Goal: Register for event/course

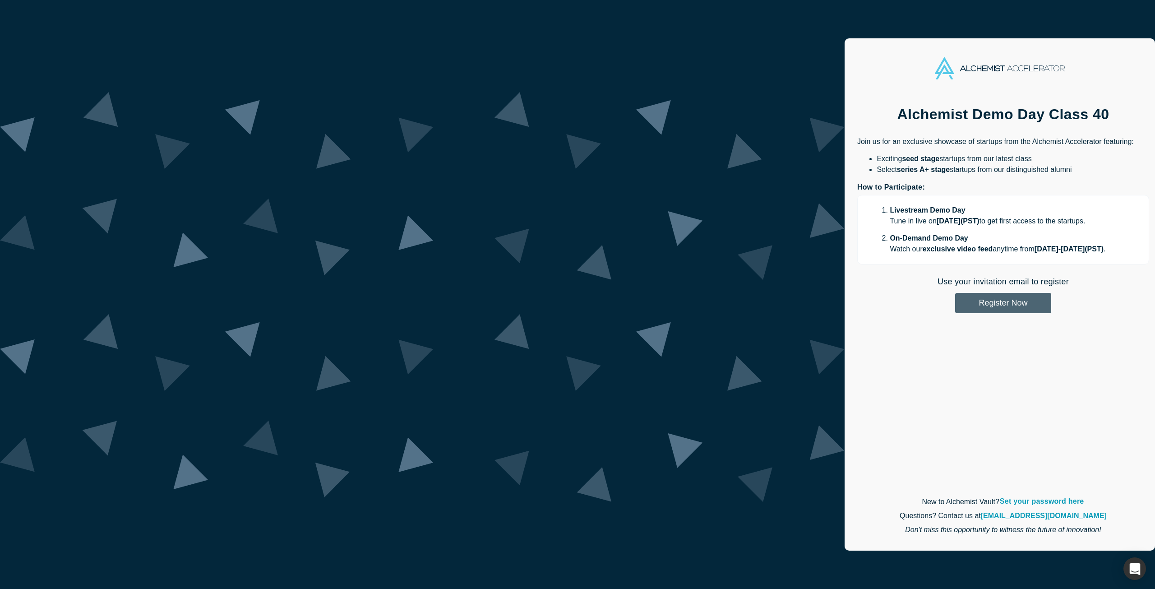
click at [955, 301] on button "Register Now" at bounding box center [1003, 303] width 96 height 20
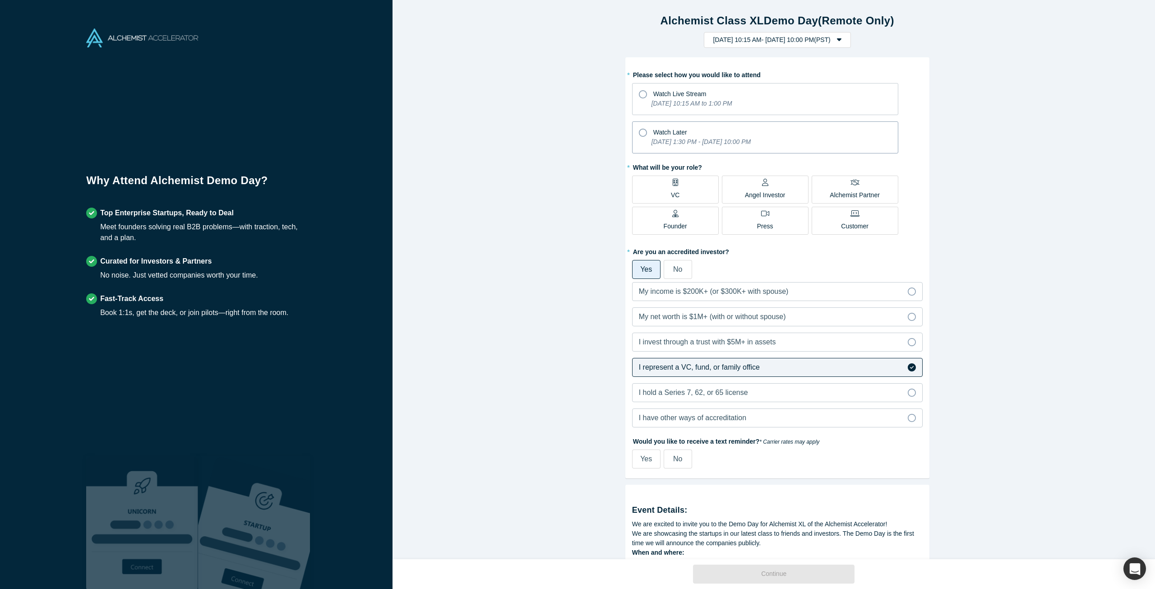
click at [639, 134] on icon at bounding box center [643, 133] width 8 height 8
click at [0, 0] on input "Watch Later [DATE] 1:30 PM - [DATE] 10:00 PM" at bounding box center [0, 0] width 0 height 0
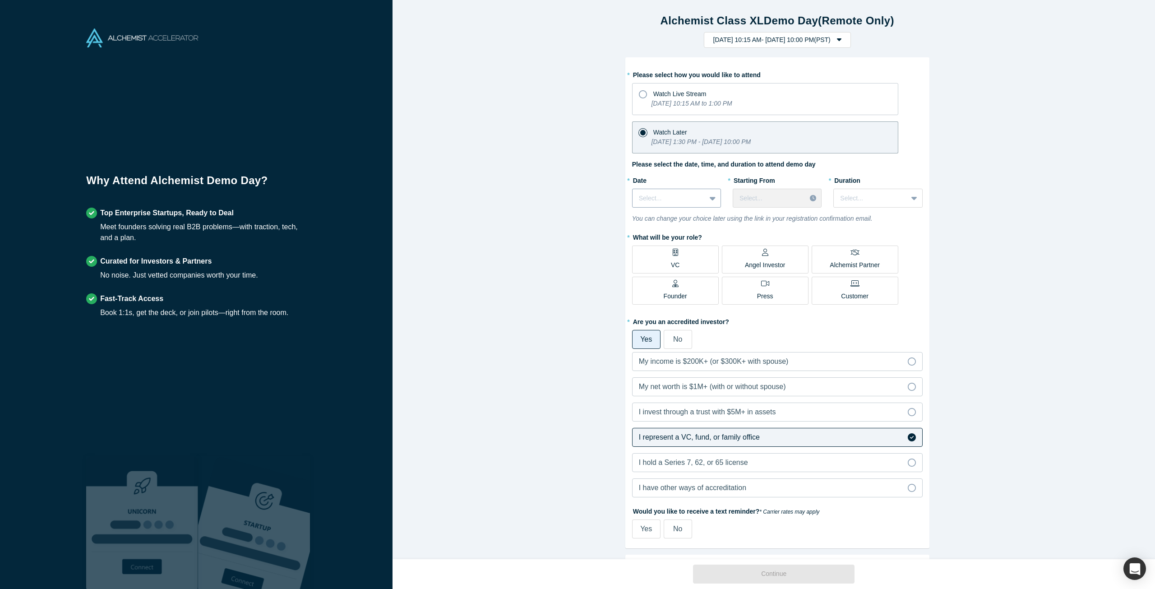
click at [706, 201] on div at bounding box center [713, 198] width 14 height 16
click at [679, 254] on div "[DATE]" at bounding box center [676, 254] width 89 height 17
click at [787, 194] on div at bounding box center [769, 198] width 60 height 11
click at [771, 229] on div "10:00 AM (PST)" at bounding box center [777, 228] width 89 height 17
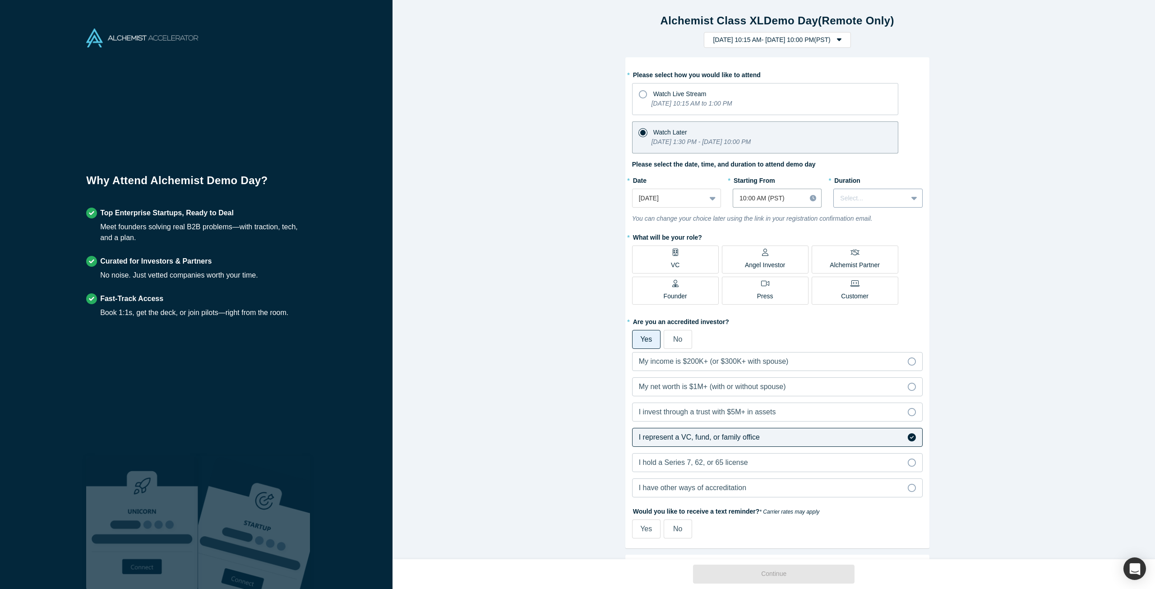
click at [872, 191] on div "Select..." at bounding box center [870, 198] width 73 height 15
click at [859, 278] on div "3 hours" at bounding box center [877, 281] width 89 height 17
click at [671, 256] on span "VC" at bounding box center [675, 261] width 9 height 18
click at [0, 0] on input "VC" at bounding box center [0, 0] width 0 height 0
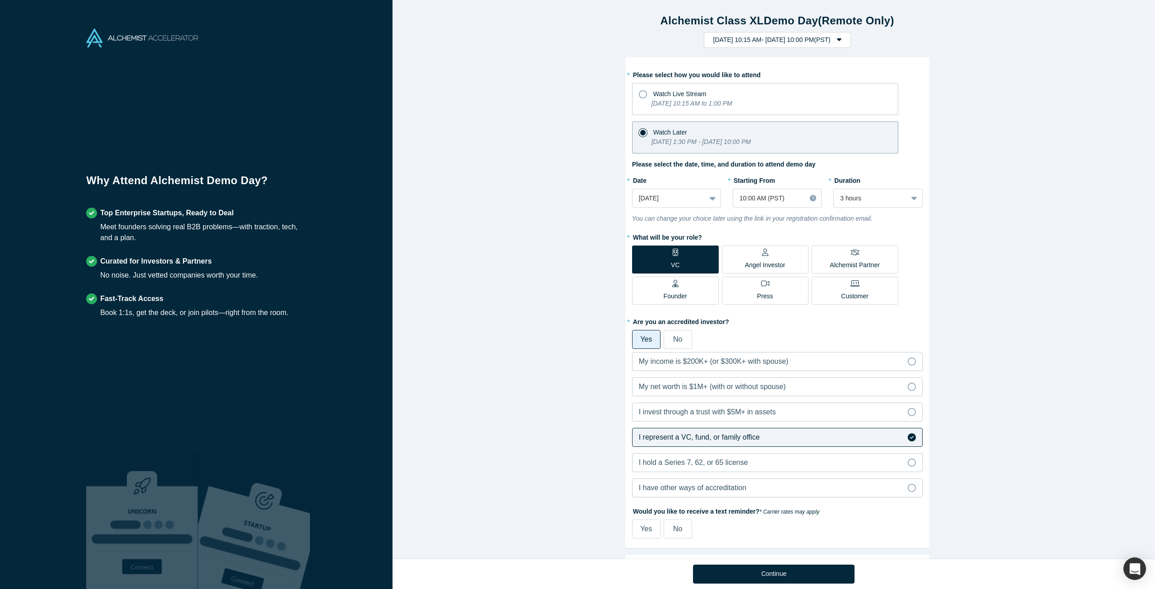
click at [757, 257] on div "Angel Investor" at bounding box center [765, 259] width 41 height 21
click at [0, 0] on input "Angel Investor" at bounding box center [0, 0] width 0 height 0
click at [656, 258] on label "VC" at bounding box center [675, 259] width 87 height 28
click at [0, 0] on input "VC" at bounding box center [0, 0] width 0 height 0
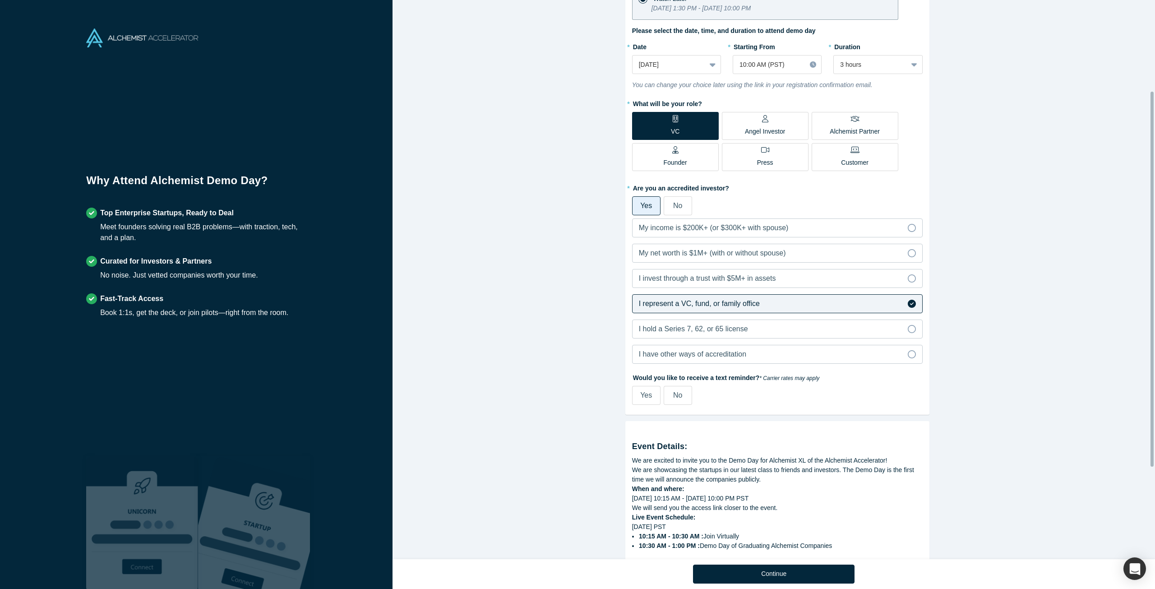
scroll to position [135, 0]
click at [641, 395] on span "Yes" at bounding box center [646, 393] width 12 height 8
click at [0, 0] on input "Yes" at bounding box center [0, 0] width 0 height 0
select select "US"
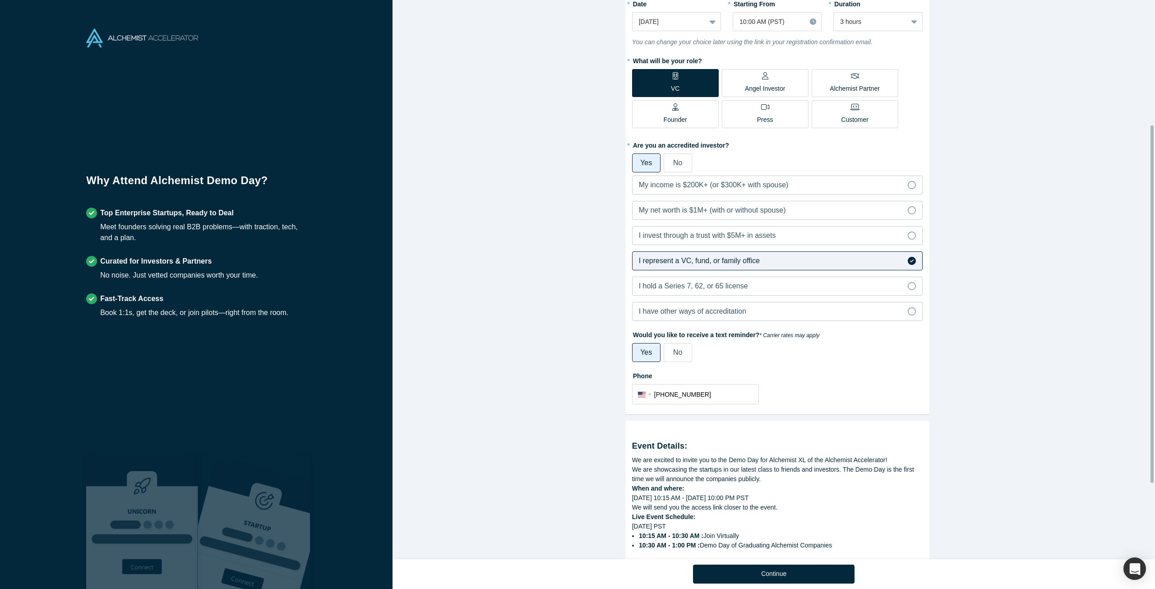
scroll to position [314, 0]
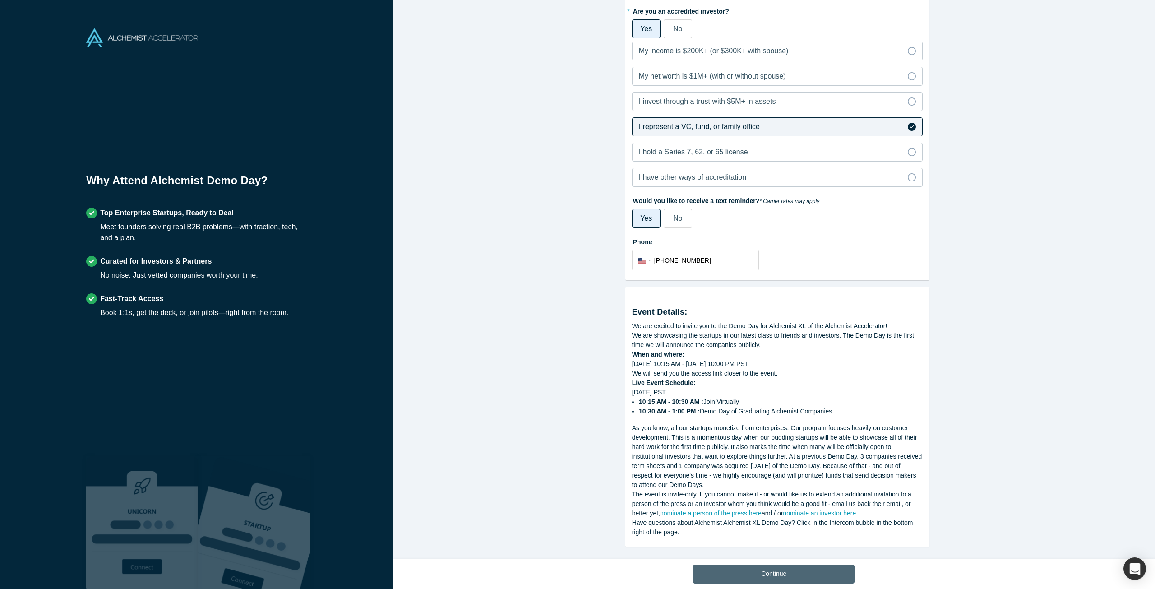
click at [802, 572] on button "Continue" at bounding box center [773, 573] width 161 height 19
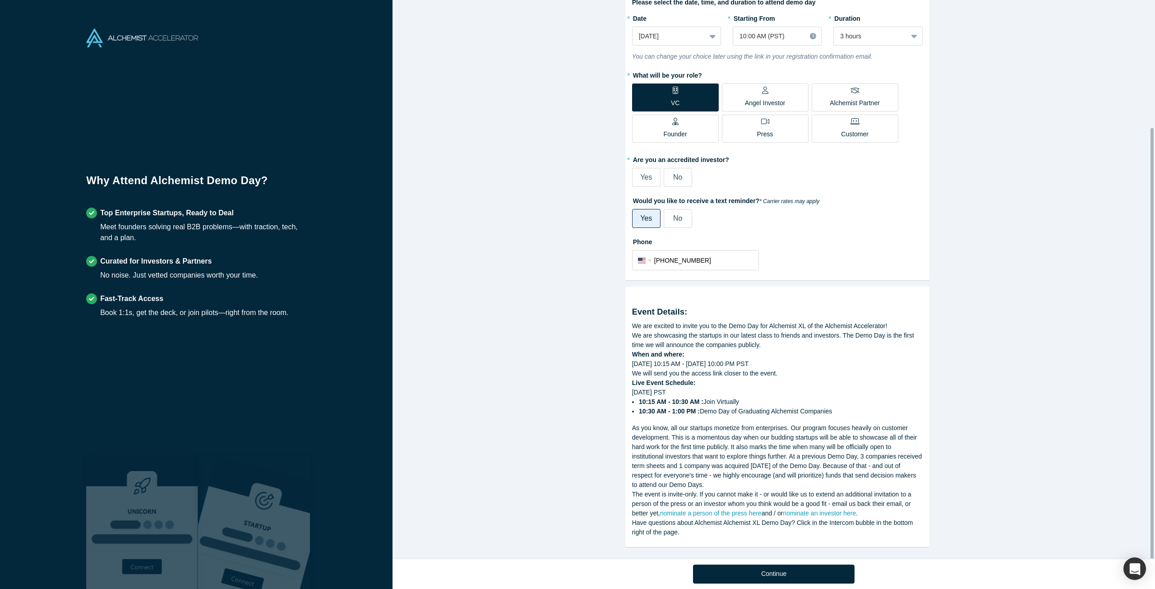
scroll to position [165, 0]
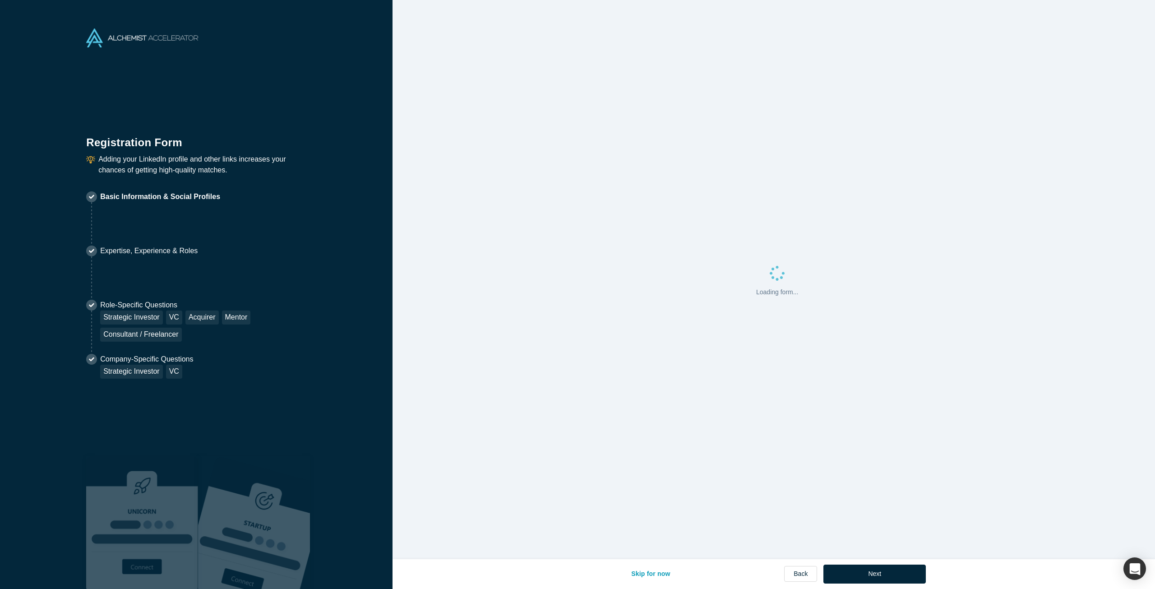
select select "US"
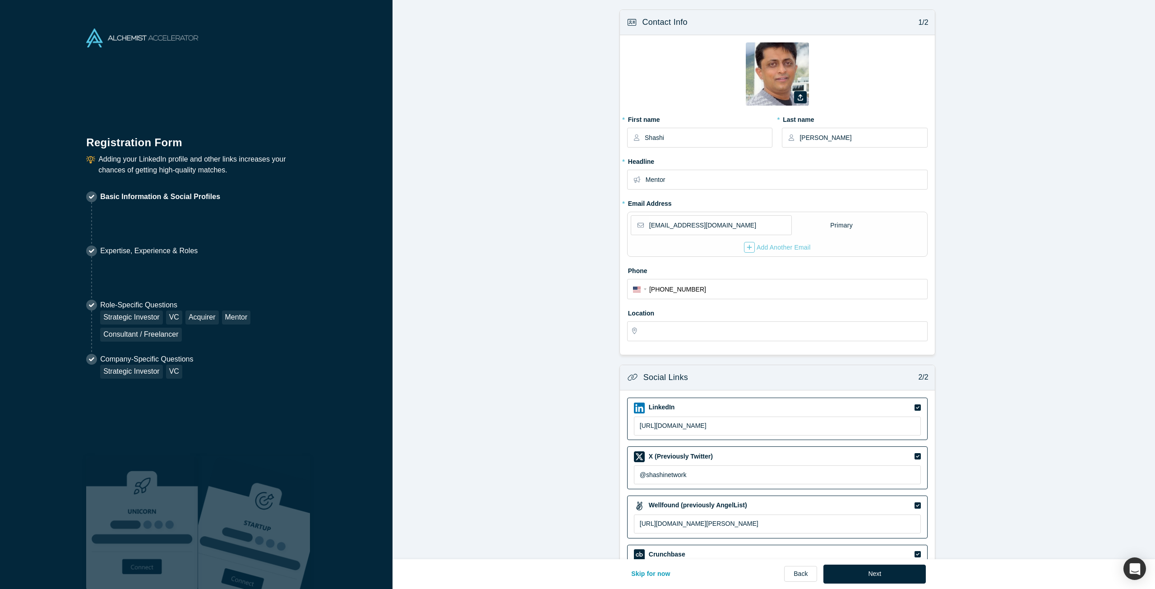
type input "[GEOGRAPHIC_DATA], [GEOGRAPHIC_DATA], [GEOGRAPHIC_DATA]"
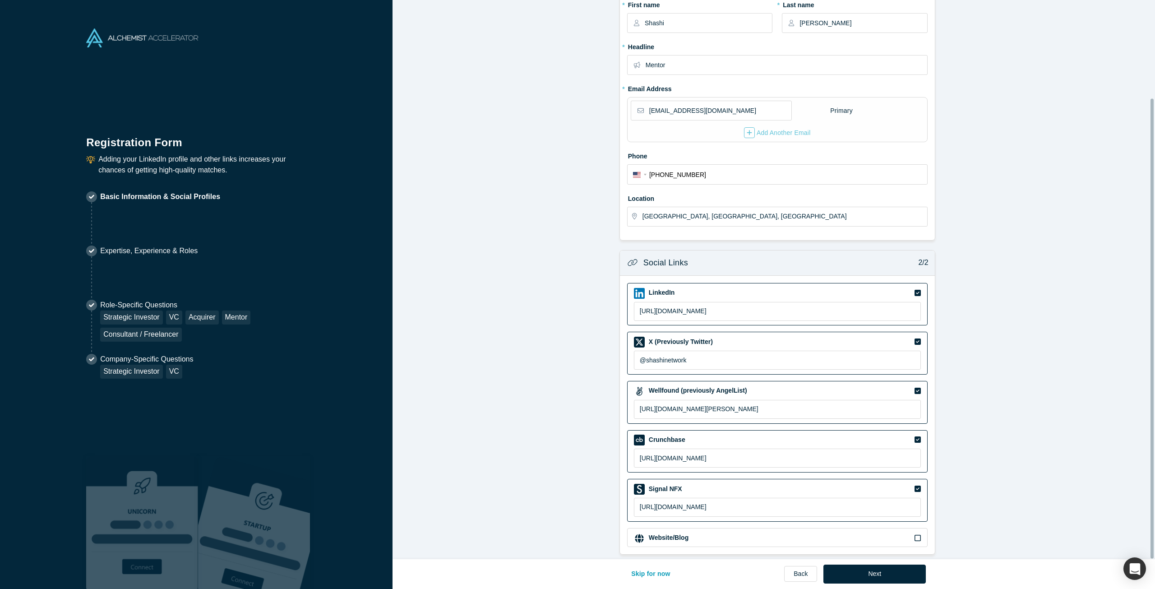
scroll to position [119, 0]
click at [898, 573] on button "Next" at bounding box center [874, 573] width 102 height 19
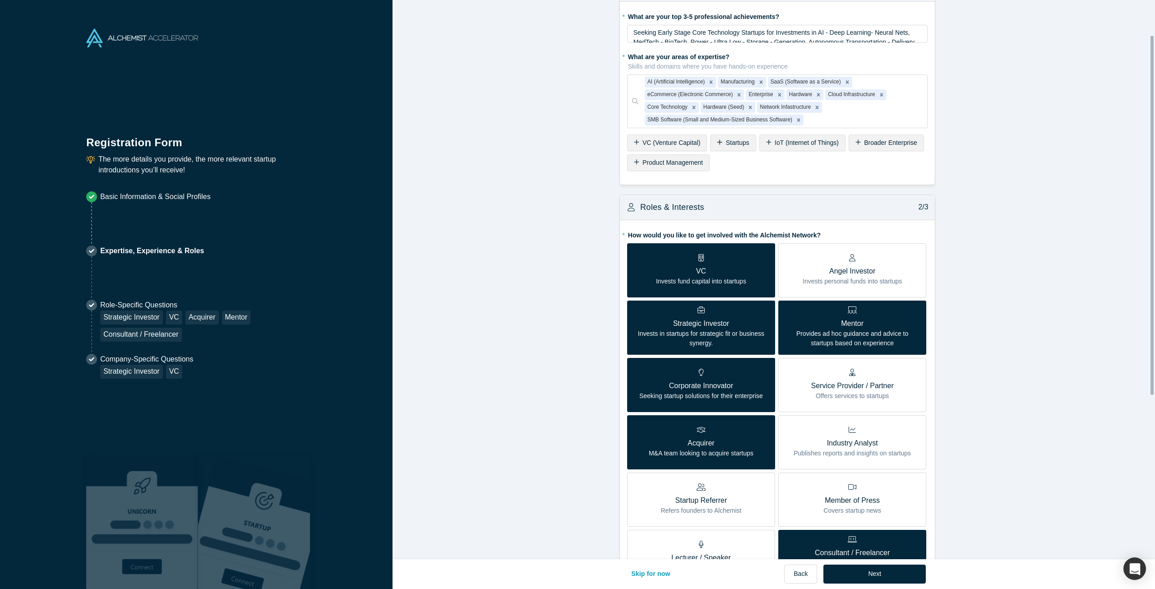
scroll to position [90, 0]
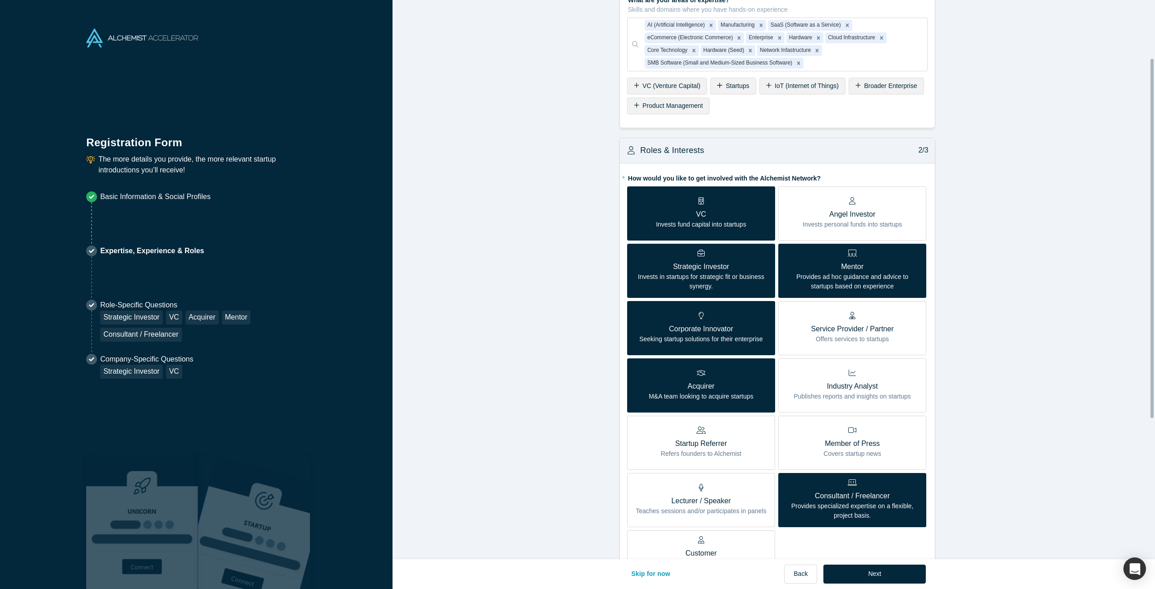
click at [856, 371] on div "Industry Analyst Publishes reports and insights on startups" at bounding box center [851, 385] width 117 height 32
click at [0, 0] on input "Industry Analyst Publishes reports and insights on startups" at bounding box center [0, 0] width 0 height 0
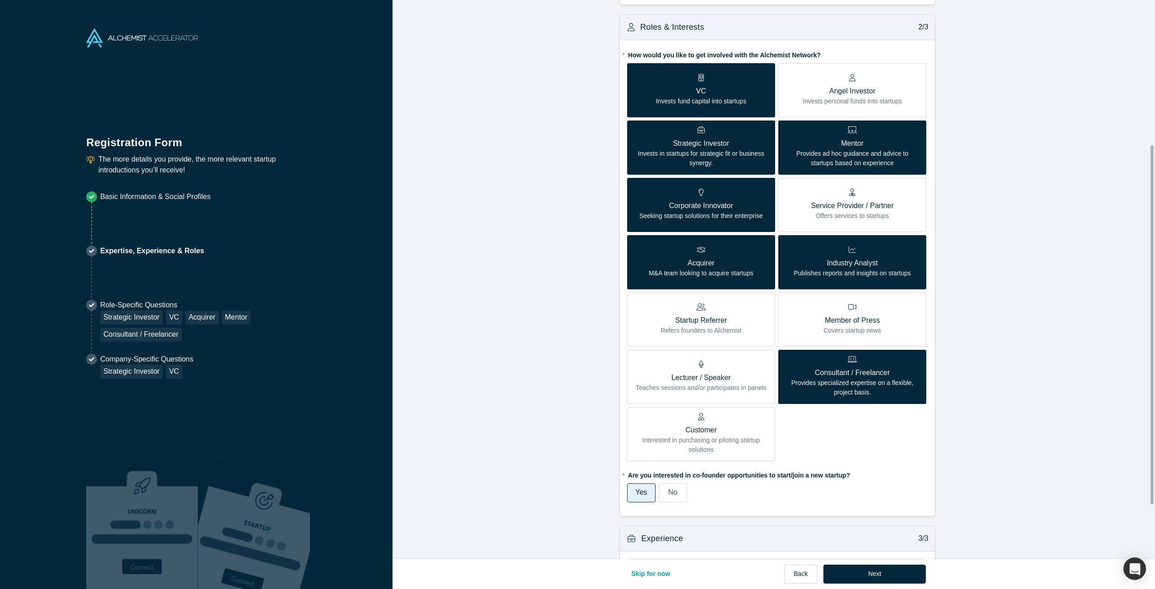
scroll to position [271, 0]
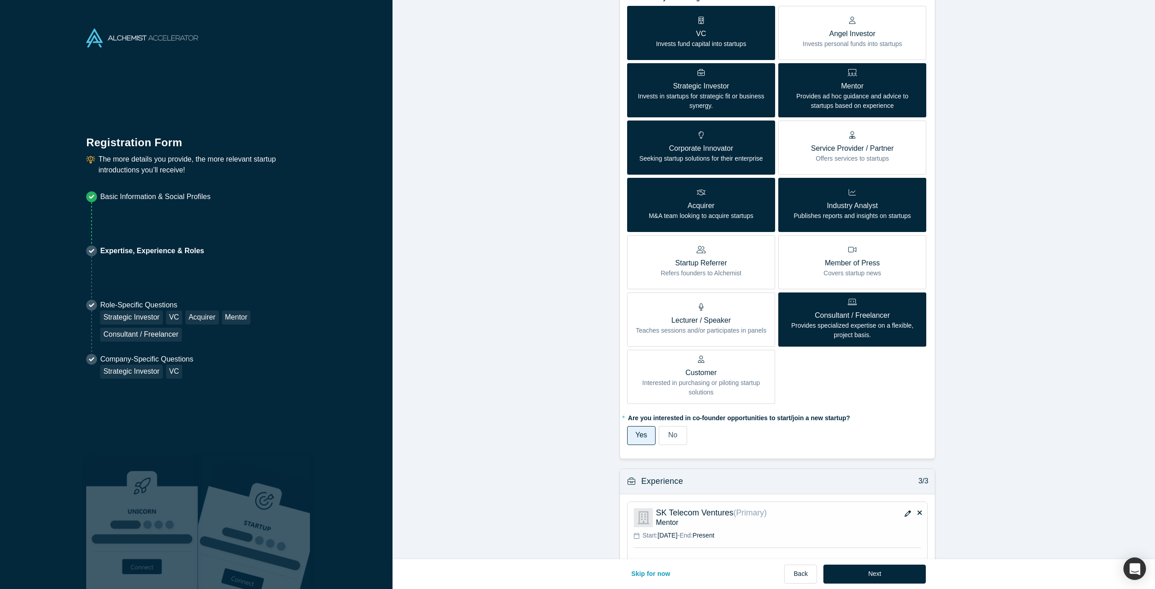
click at [710, 367] on p "Customer" at bounding box center [701, 372] width 134 height 11
click at [0, 0] on input "Customer Interested in purchasing or piloting startup solutions" at bounding box center [0, 0] width 0 height 0
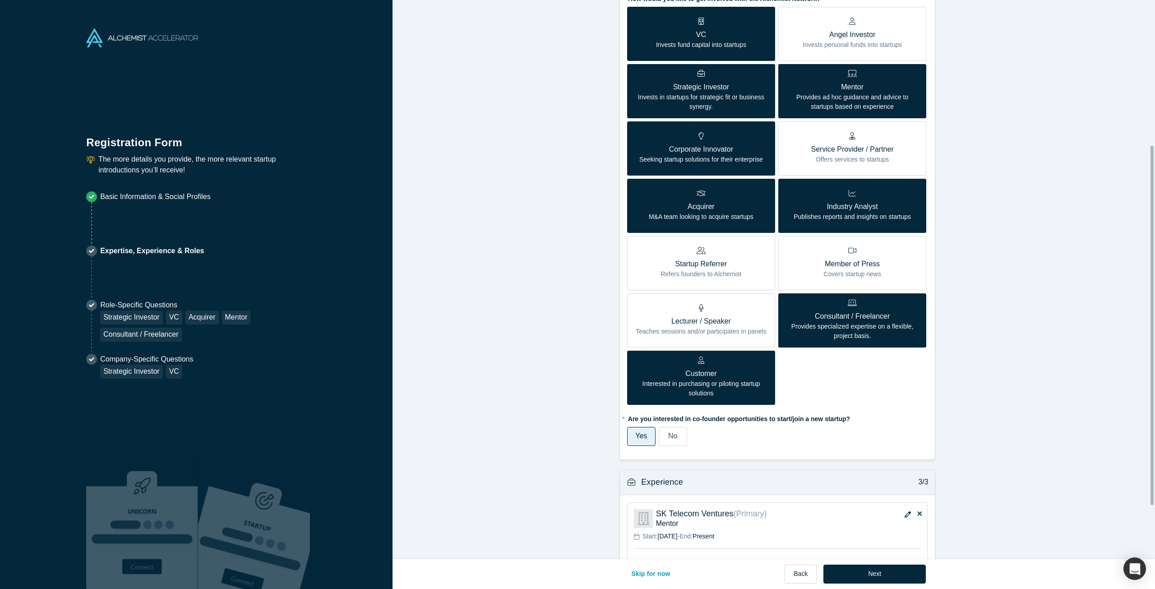
scroll to position [309, 0]
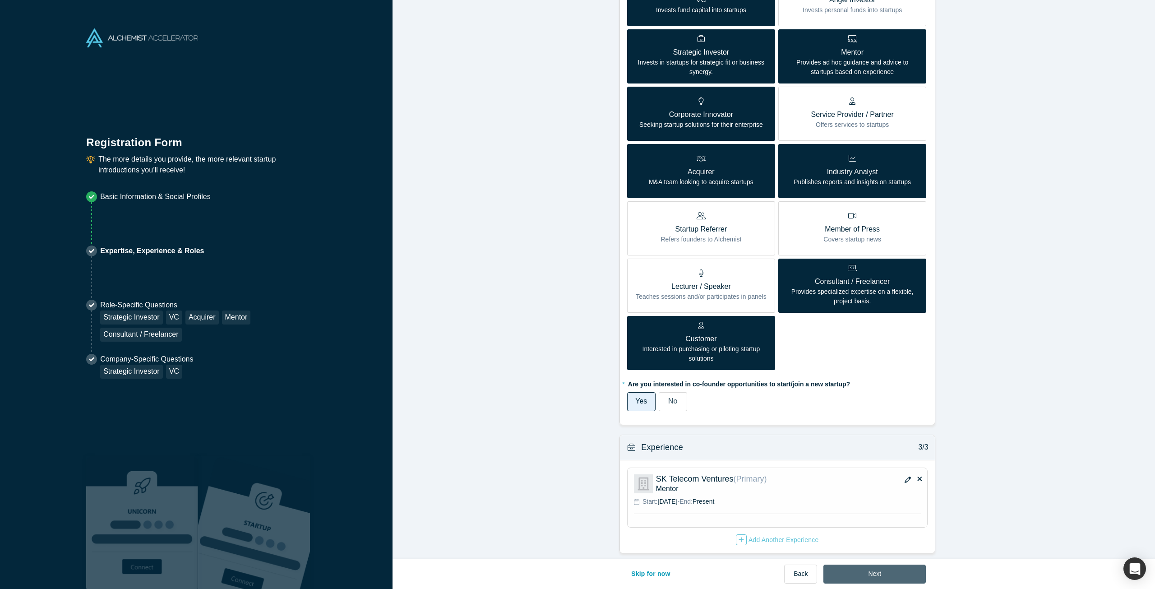
click at [882, 566] on button "Next" at bounding box center [874, 573] width 102 height 19
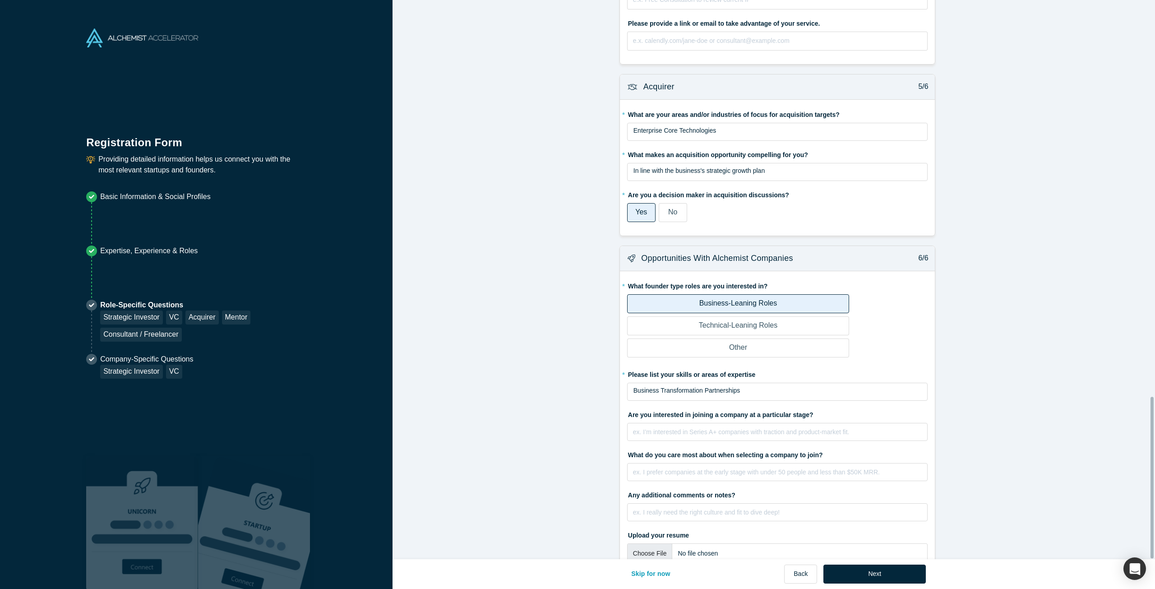
scroll to position [1374, 0]
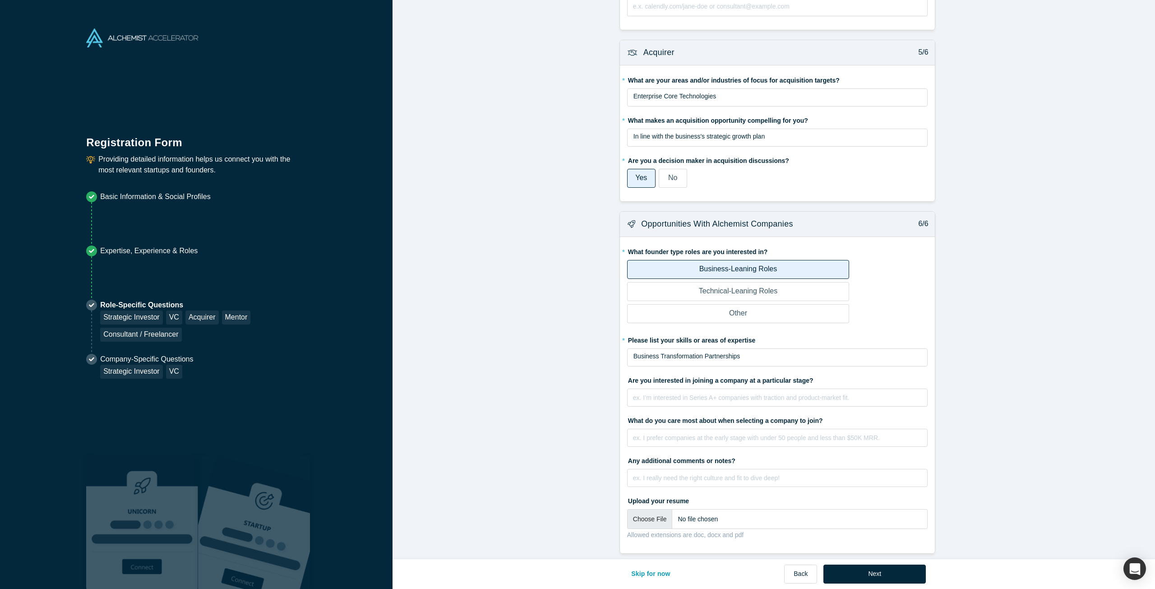
click at [884, 573] on button "Next" at bounding box center [874, 573] width 102 height 19
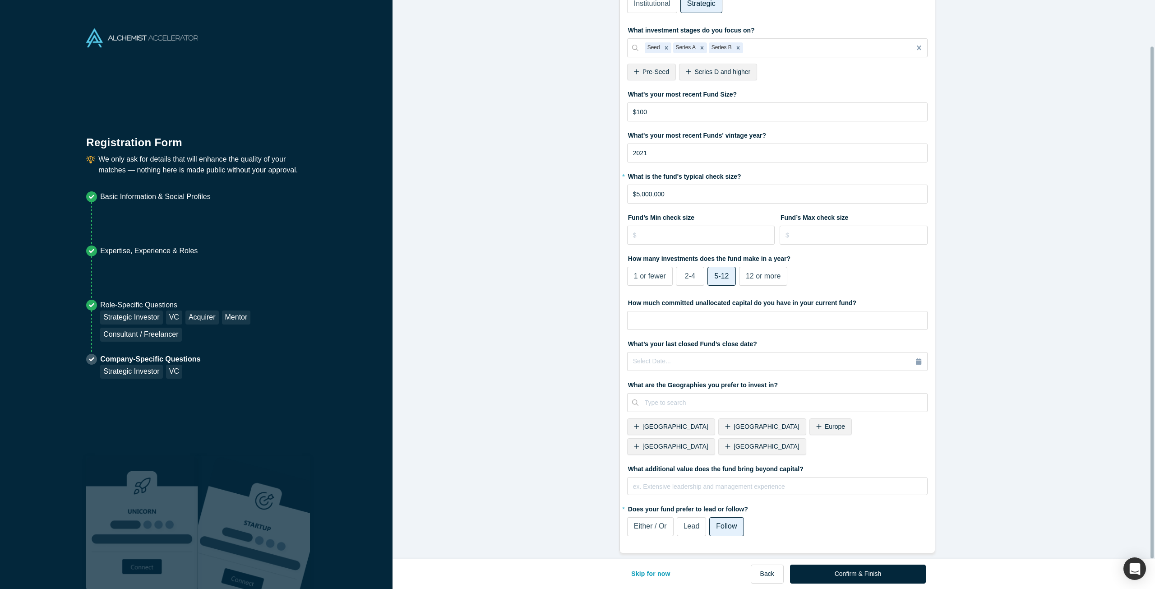
scroll to position [0, 0]
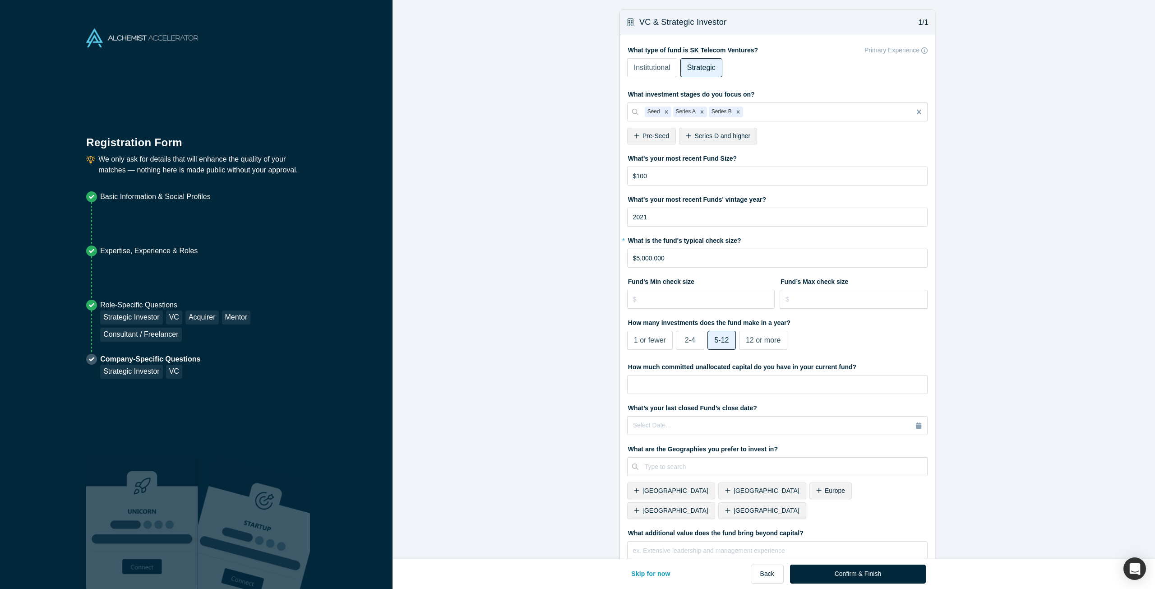
click at [863, 576] on button "Confirm & Finish" at bounding box center [858, 573] width 136 height 19
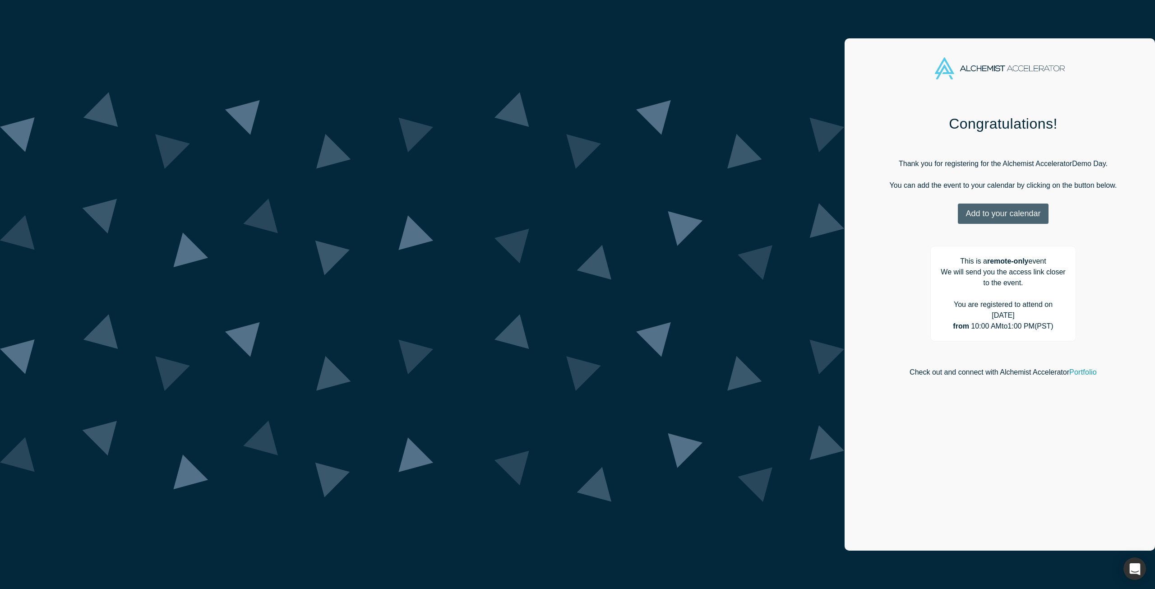
click at [958, 215] on button "Add to your calendar" at bounding box center [1003, 213] width 90 height 20
click at [979, 259] on link "Google" at bounding box center [1000, 258] width 43 height 8
